Goal: Check status

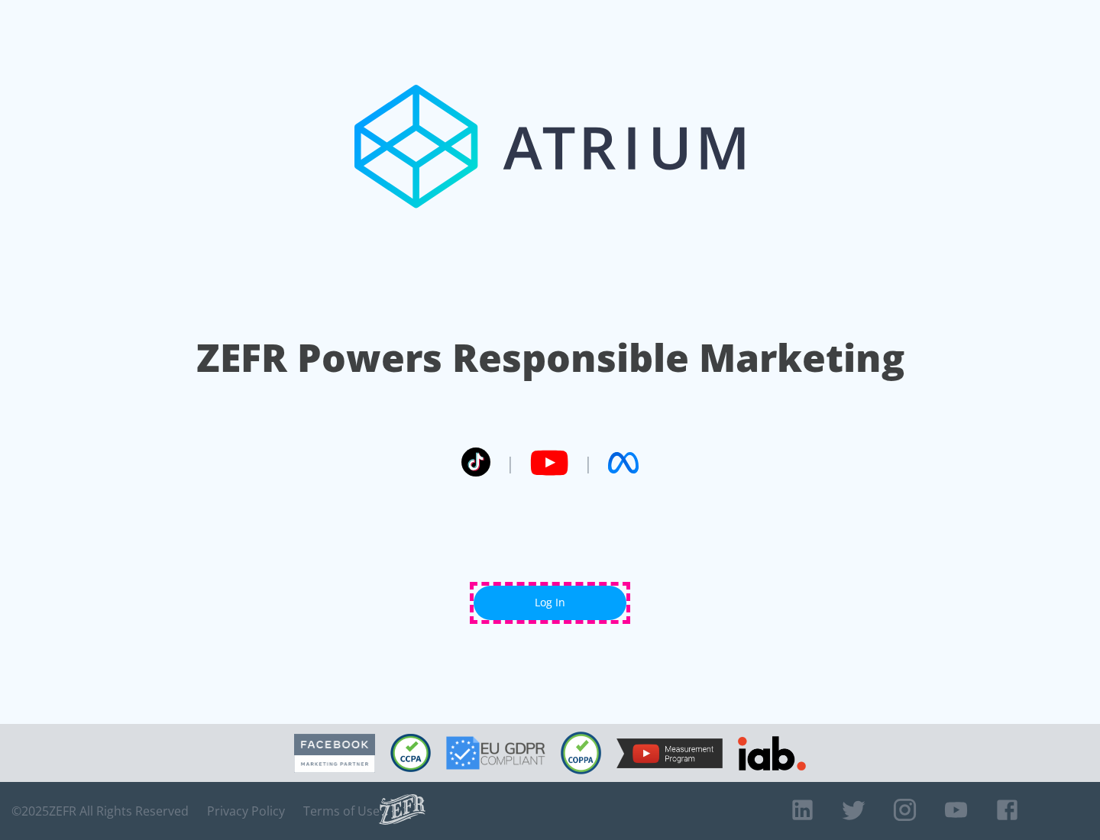
click at [550, 603] on link "Log In" at bounding box center [550, 603] width 153 height 34
